Goal: Task Accomplishment & Management: Manage account settings

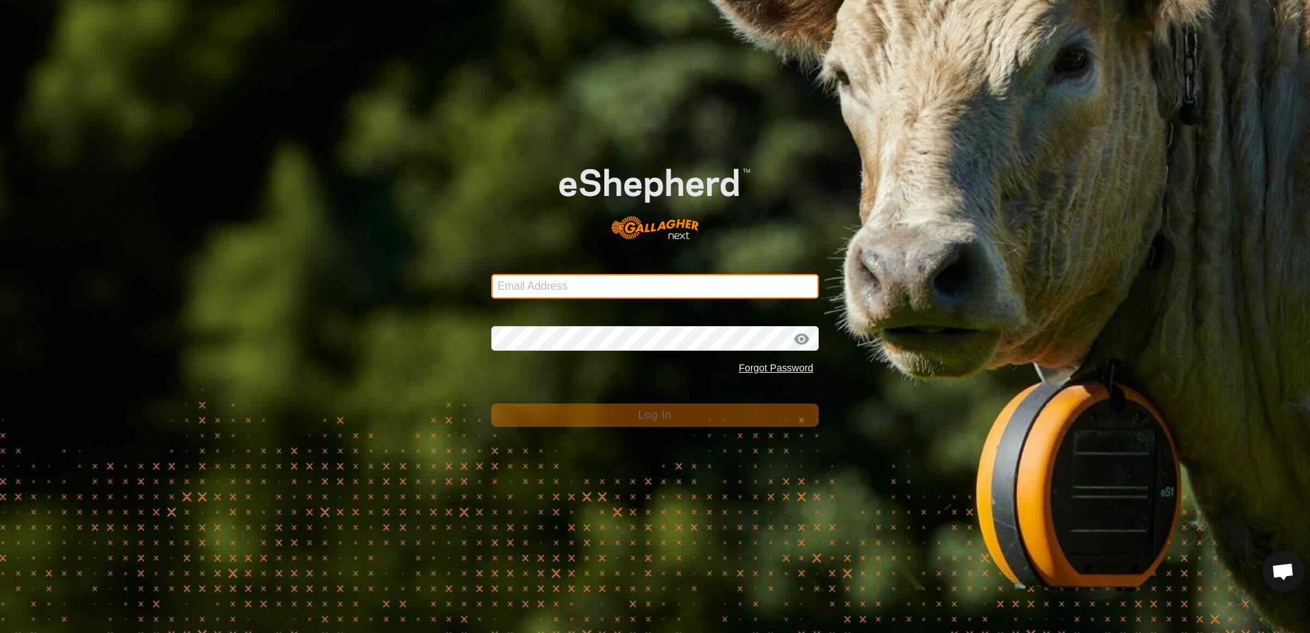
click at [660, 282] on input "Email Address" at bounding box center [654, 286] width 327 height 25
type input "horseshoes_1@hotmail.com"
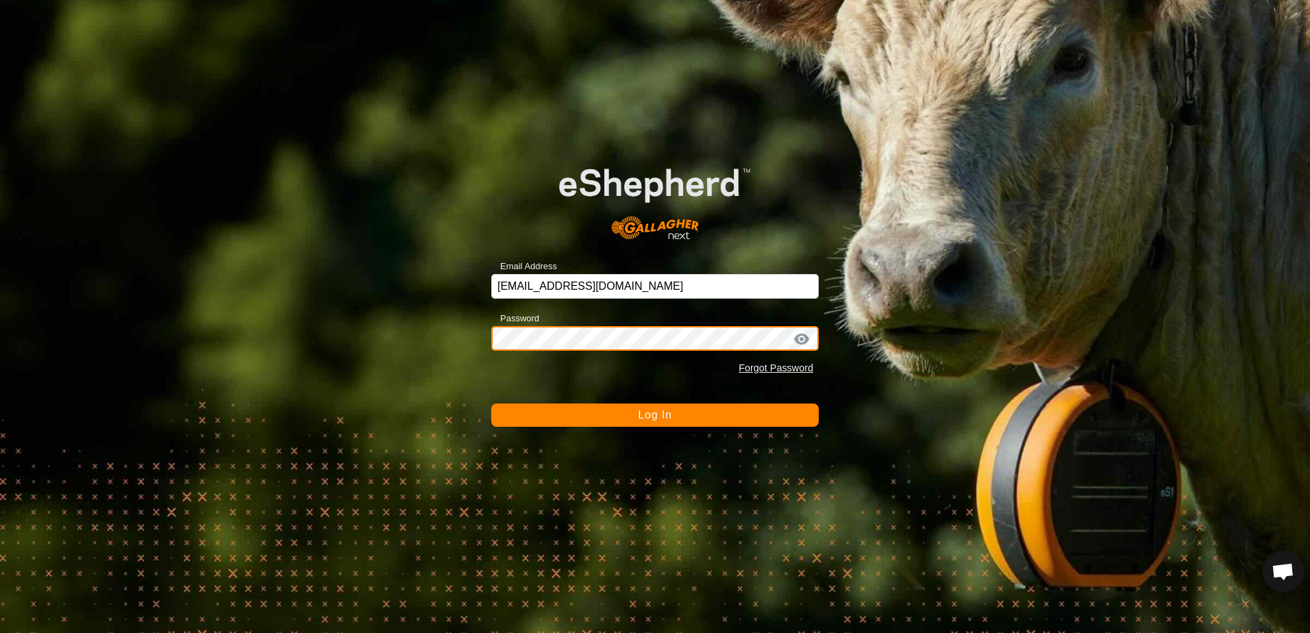
click at [491, 403] on button "Log In" at bounding box center [654, 414] width 327 height 23
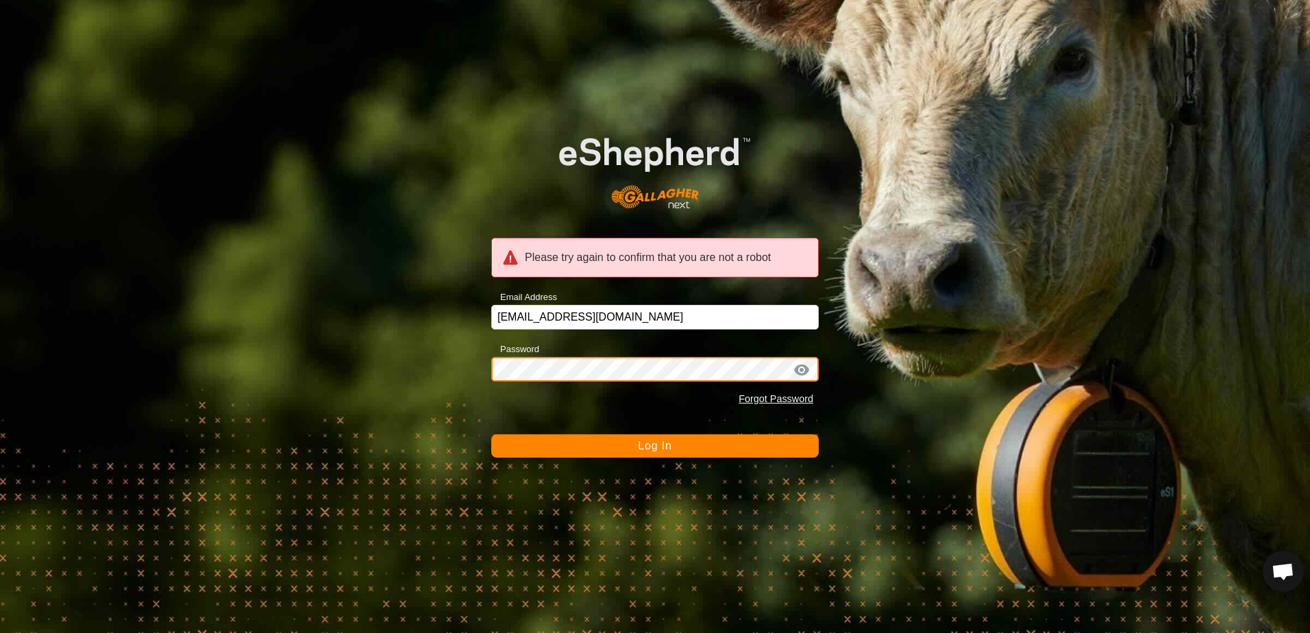
click at [452, 368] on div "Please try again to confirm that you are not a robot Email Address horseshoes_1…" at bounding box center [655, 316] width 1310 height 633
click at [491, 434] on button "Log In" at bounding box center [654, 445] width 327 height 23
click at [802, 366] on div at bounding box center [801, 370] width 21 height 14
click at [802, 367] on div at bounding box center [801, 370] width 21 height 14
drag, startPoint x: 802, startPoint y: 367, endPoint x: 894, endPoint y: 412, distance: 102.3
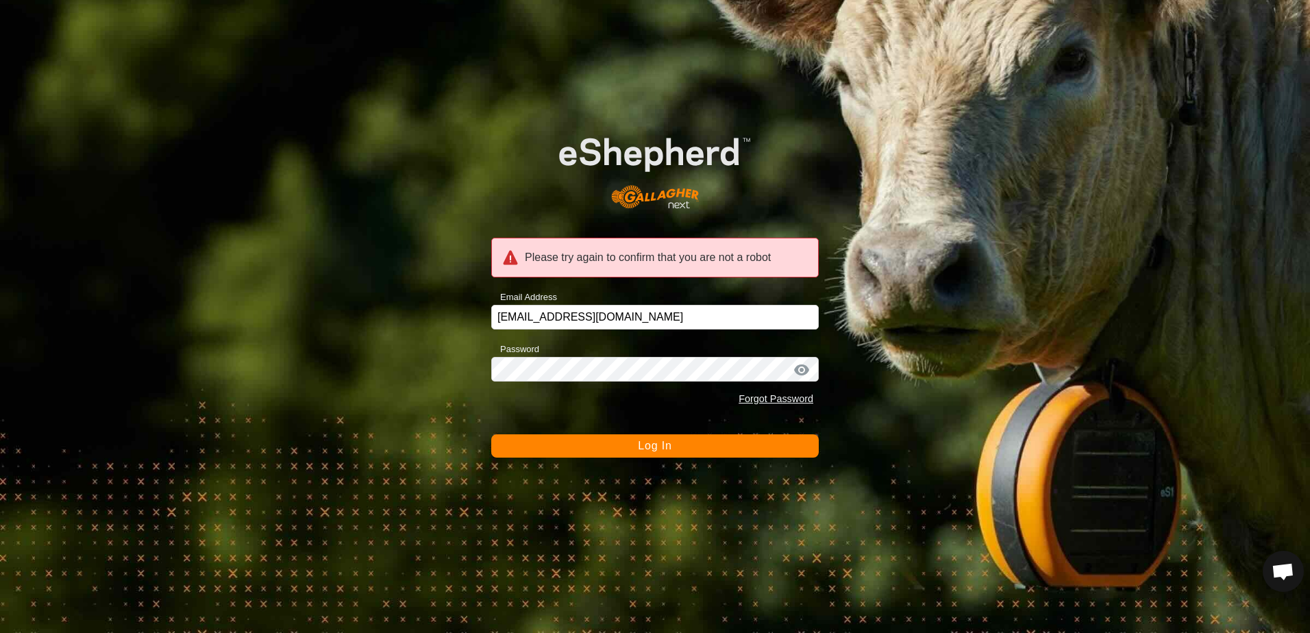
click at [905, 421] on div "Please try again to confirm that you are not a robot Email Address horseshoes_1…" at bounding box center [655, 316] width 1310 height 633
click at [808, 373] on div at bounding box center [801, 370] width 21 height 14
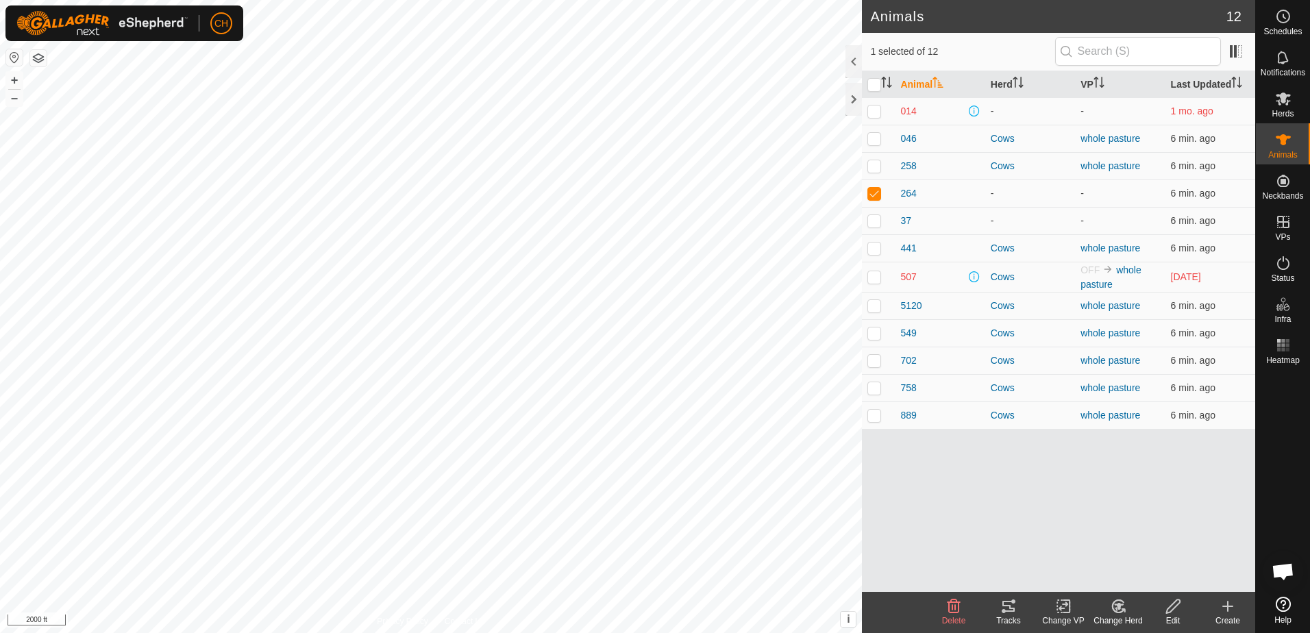
click at [1008, 614] on div "Tracks" at bounding box center [1008, 620] width 55 height 12
